Goal: Information Seeking & Learning: Learn about a topic

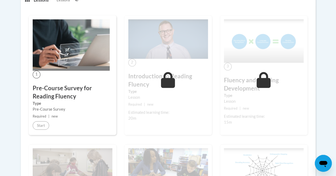
scroll to position [146, 0]
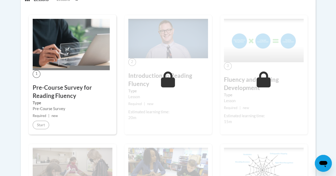
click at [61, 99] on h3 "Pre-Course Survey for Reading Fluency" at bounding box center [73, 92] width 80 height 16
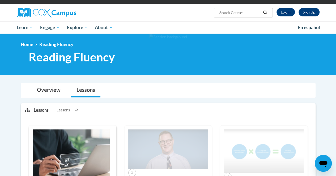
scroll to position [20, 0]
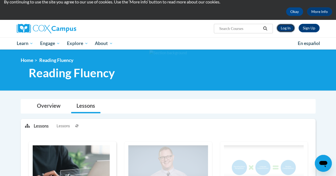
click at [288, 28] on link "Log In" at bounding box center [285, 28] width 18 height 8
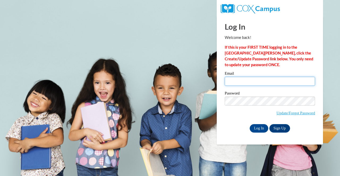
click at [277, 80] on input "Email" at bounding box center [269, 81] width 90 height 9
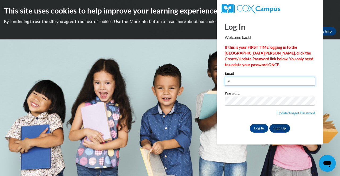
type input "efelton@kippatl.org"
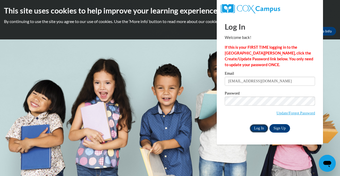
click at [259, 127] on input "Log In" at bounding box center [258, 128] width 19 height 8
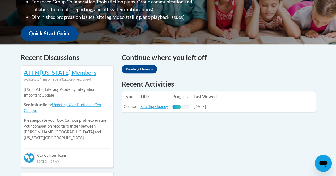
scroll to position [181, 0]
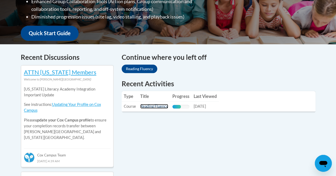
click at [156, 108] on link "Reading Fluency" at bounding box center [154, 106] width 28 height 5
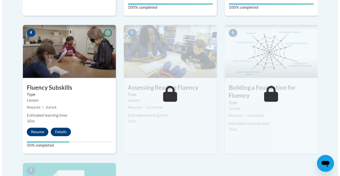
scroll to position [300, 0]
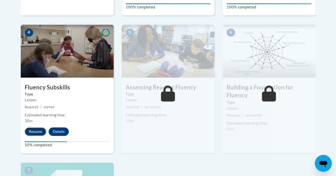
click at [33, 129] on button "Resume" at bounding box center [35, 132] width 21 height 8
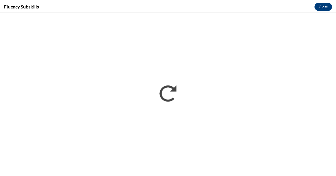
scroll to position [0, 0]
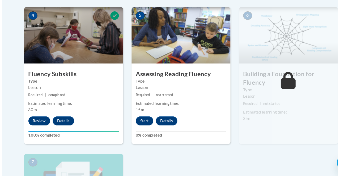
scroll to position [311, 0]
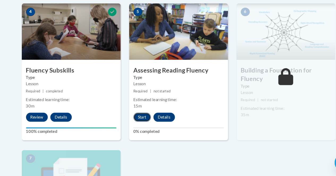
click at [136, 120] on button "Start" at bounding box center [133, 121] width 16 height 8
